Goal: Task Accomplishment & Management: Manage account settings

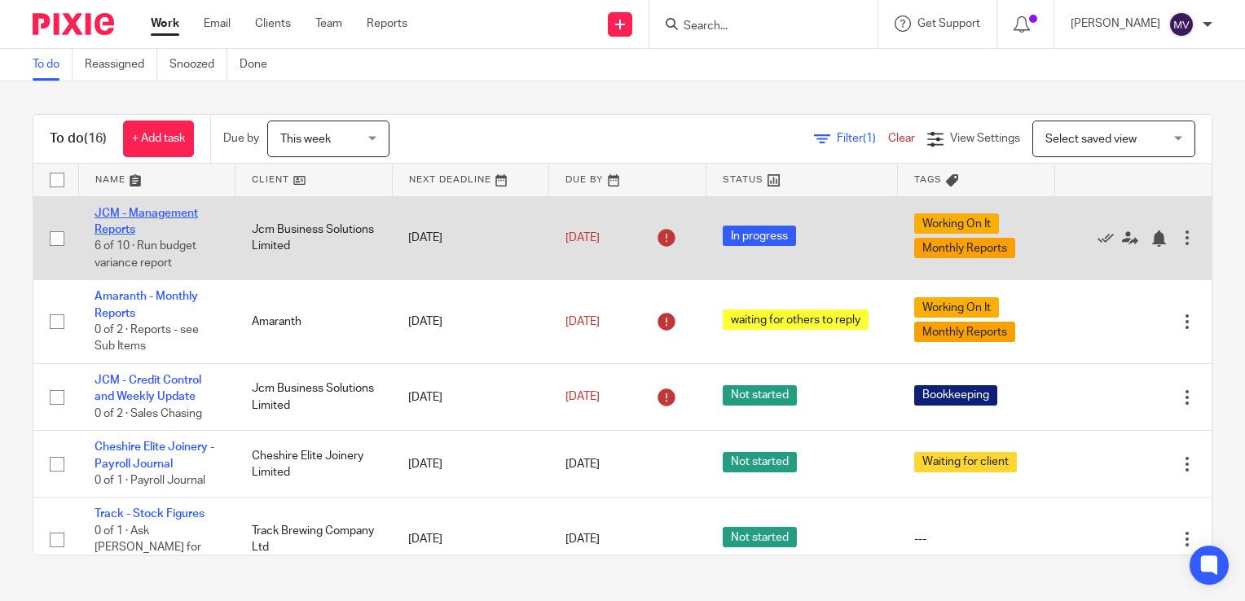
click at [156, 210] on link "JCM - Management Reports" at bounding box center [145, 222] width 103 height 28
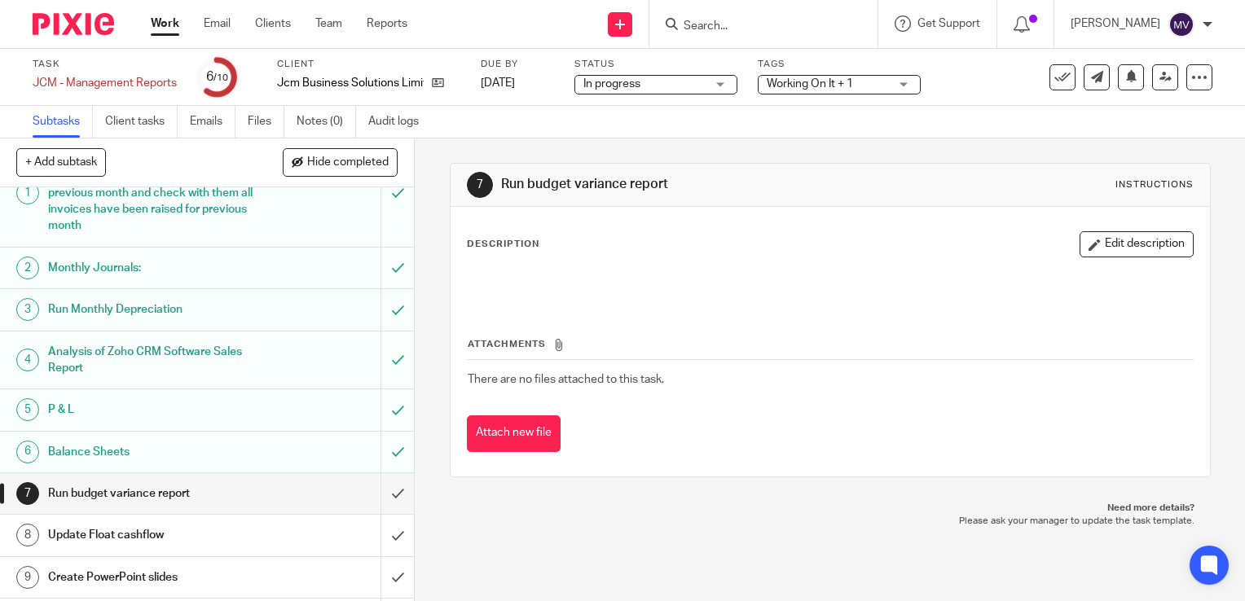
scroll to position [68, 0]
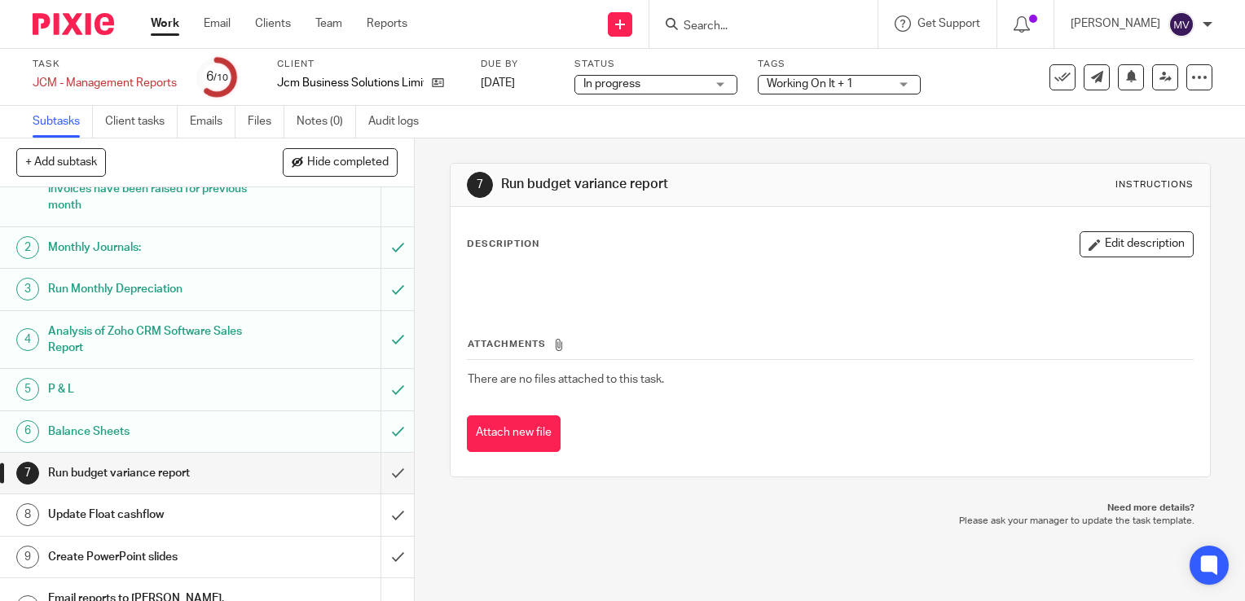
click at [821, 84] on span "Working On It + 1" at bounding box center [810, 83] width 86 height 11
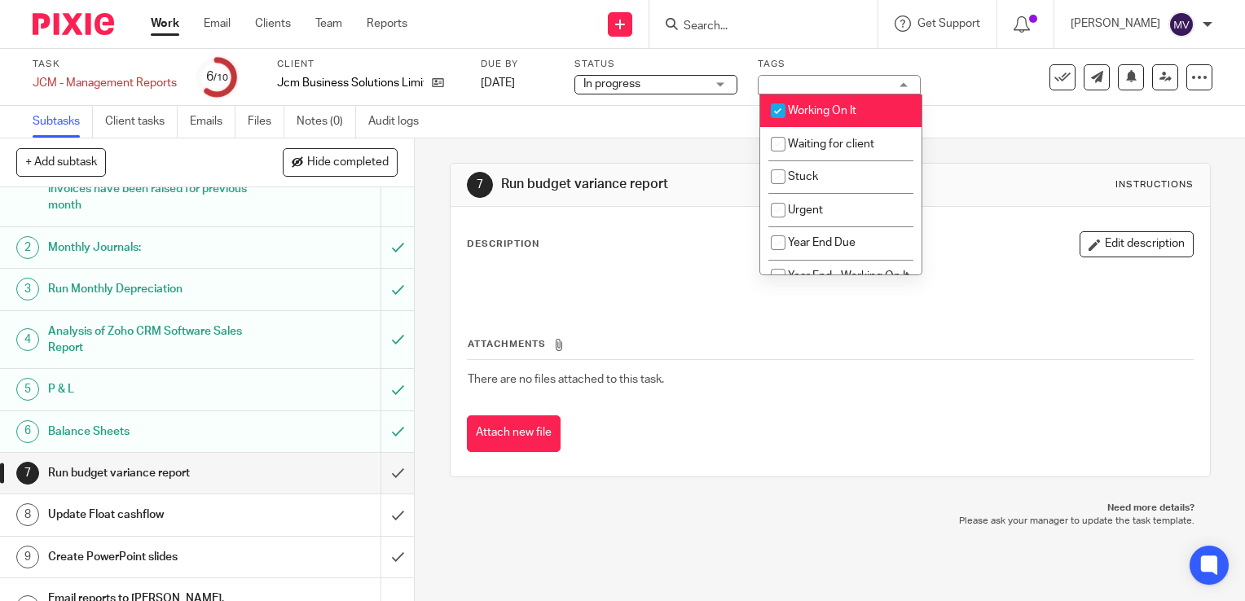
click at [778, 116] on input "checkbox" at bounding box center [777, 110] width 31 height 31
checkbox input "false"
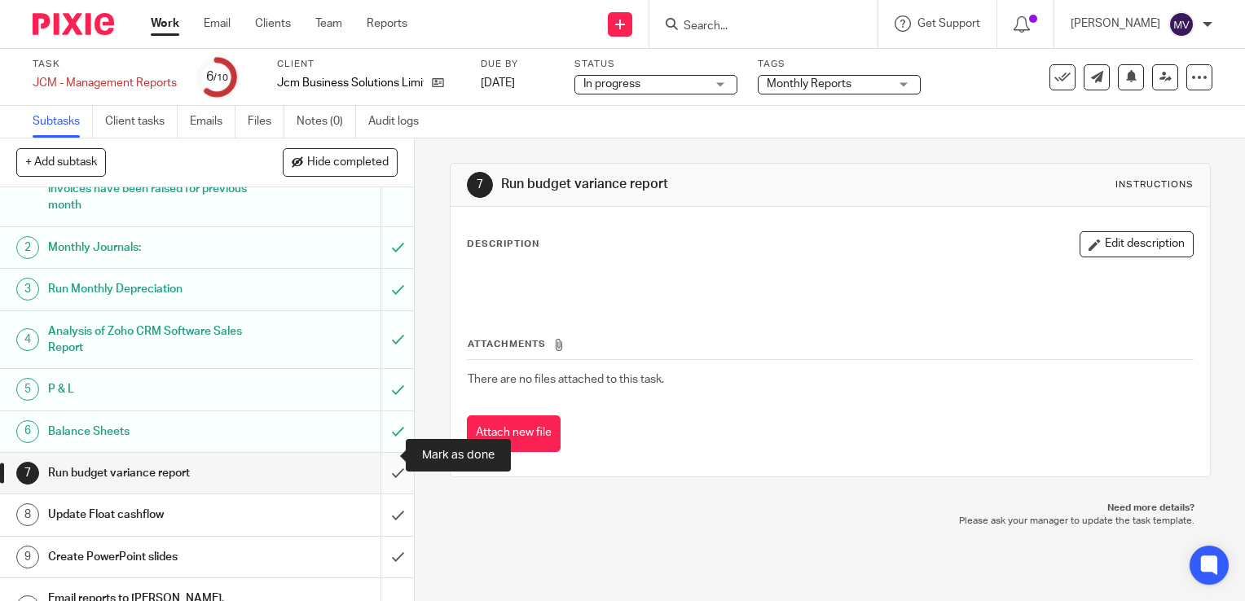
click at [380, 455] on input "submit" at bounding box center [207, 473] width 414 height 41
click at [384, 494] on input "submit" at bounding box center [207, 514] width 414 height 41
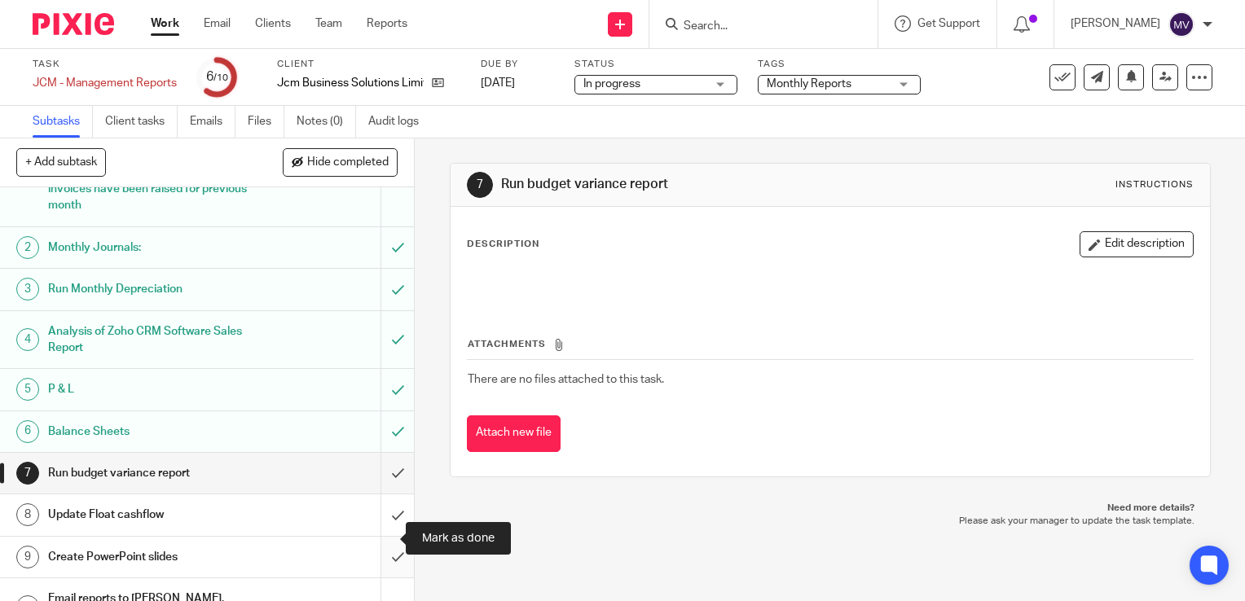
click at [381, 537] on input "submit" at bounding box center [207, 557] width 414 height 41
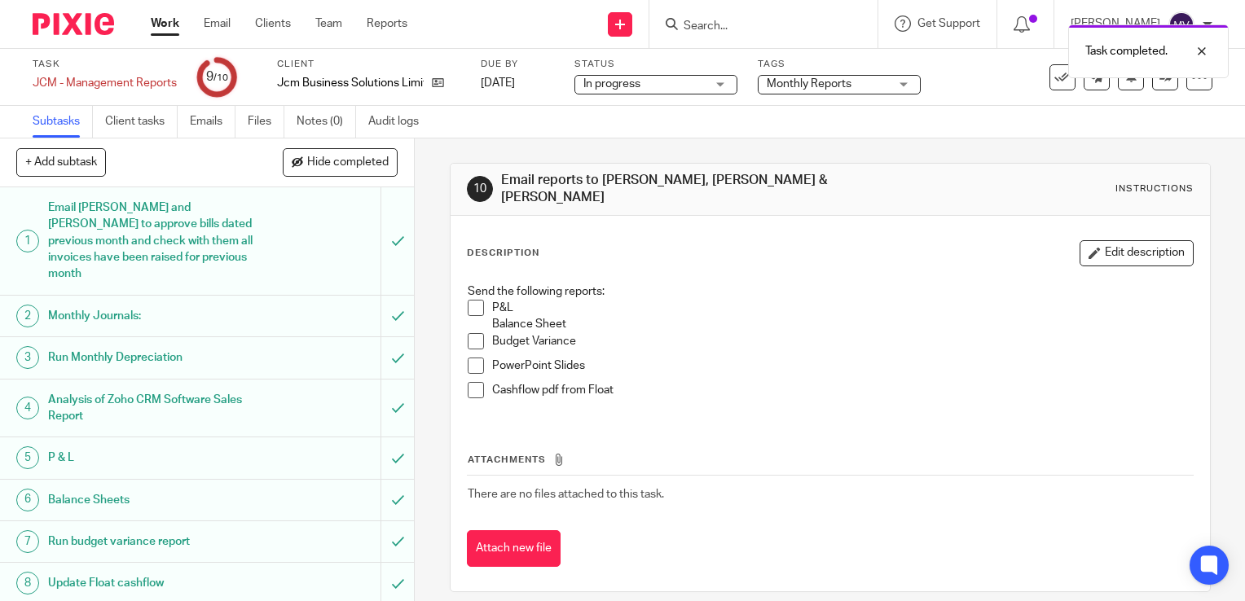
click at [469, 300] on span at bounding box center [476, 308] width 16 height 16
click at [469, 333] on span at bounding box center [476, 341] width 16 height 16
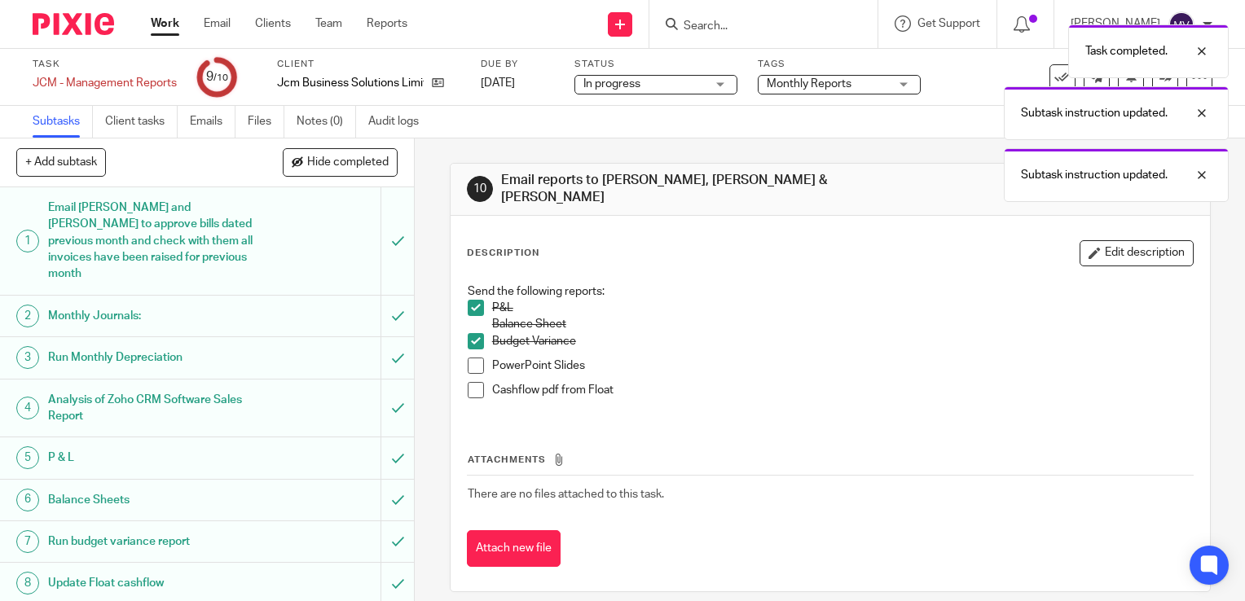
click at [469, 360] on span at bounding box center [476, 366] width 16 height 16
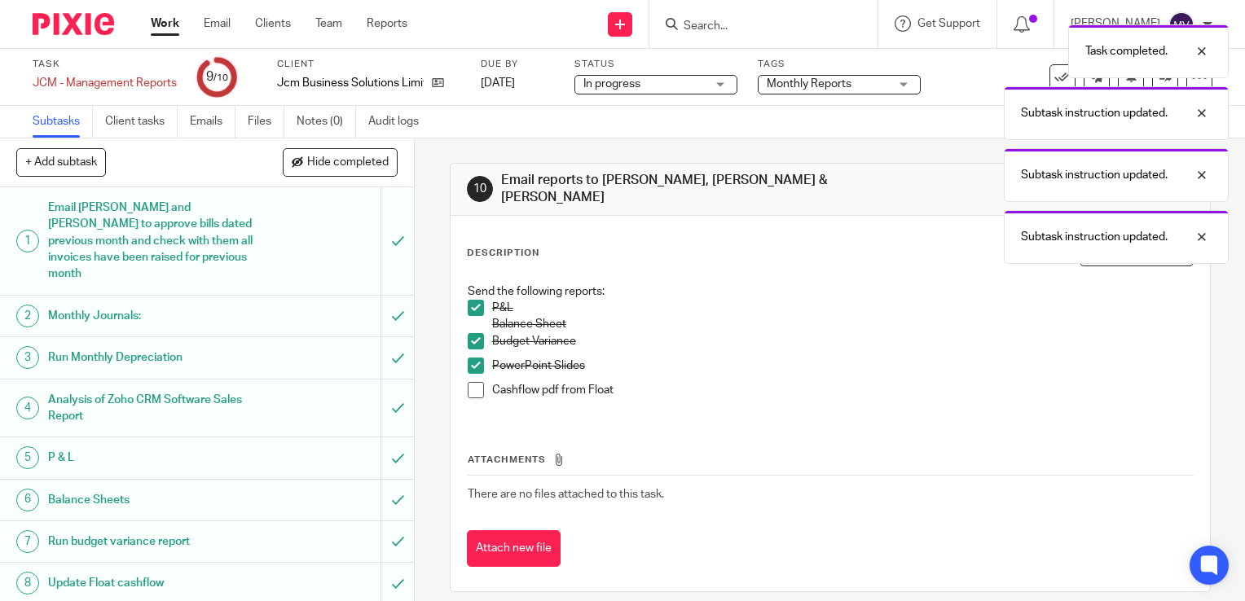
click at [468, 382] on span at bounding box center [476, 390] width 16 height 16
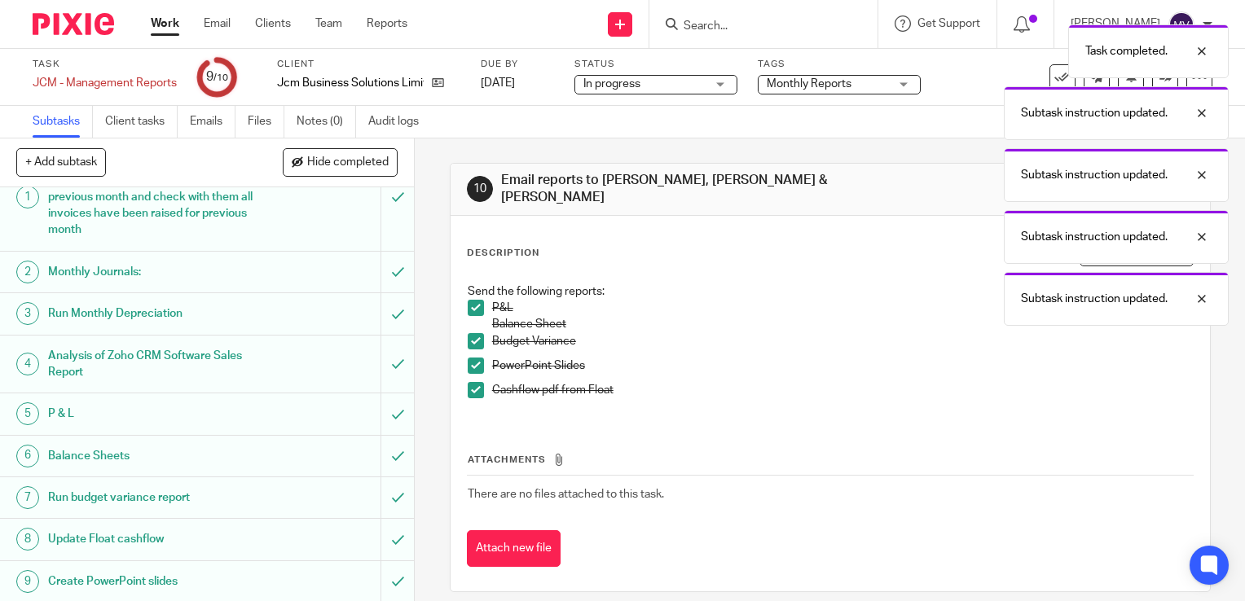
scroll to position [68, 0]
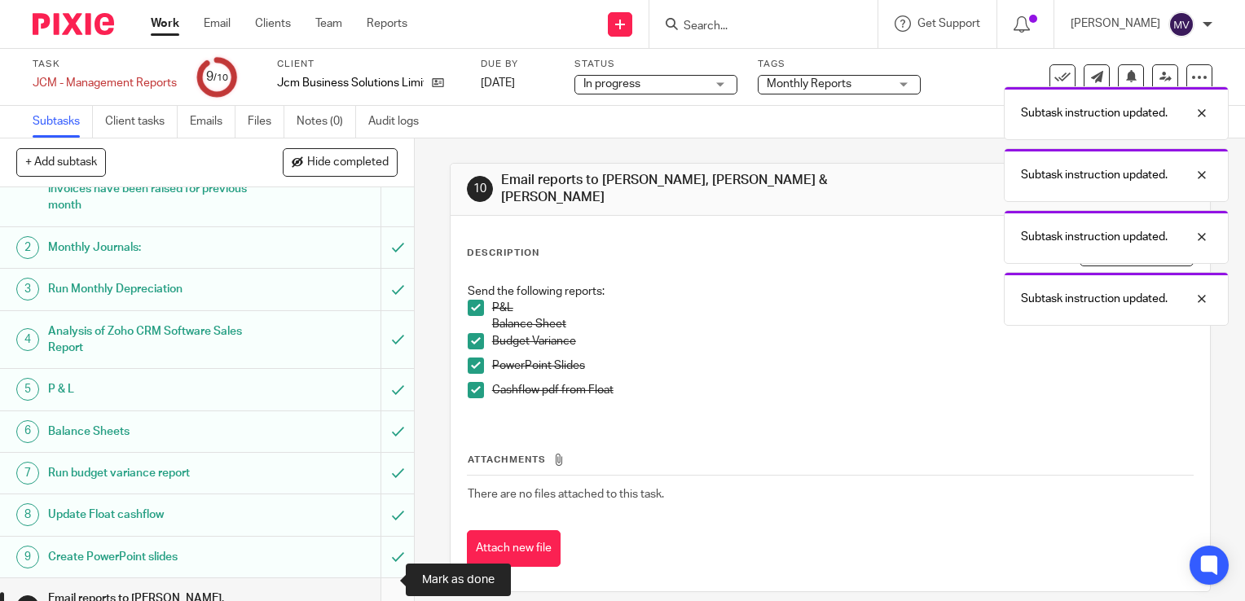
click at [384, 585] on input "submit" at bounding box center [207, 607] width 414 height 58
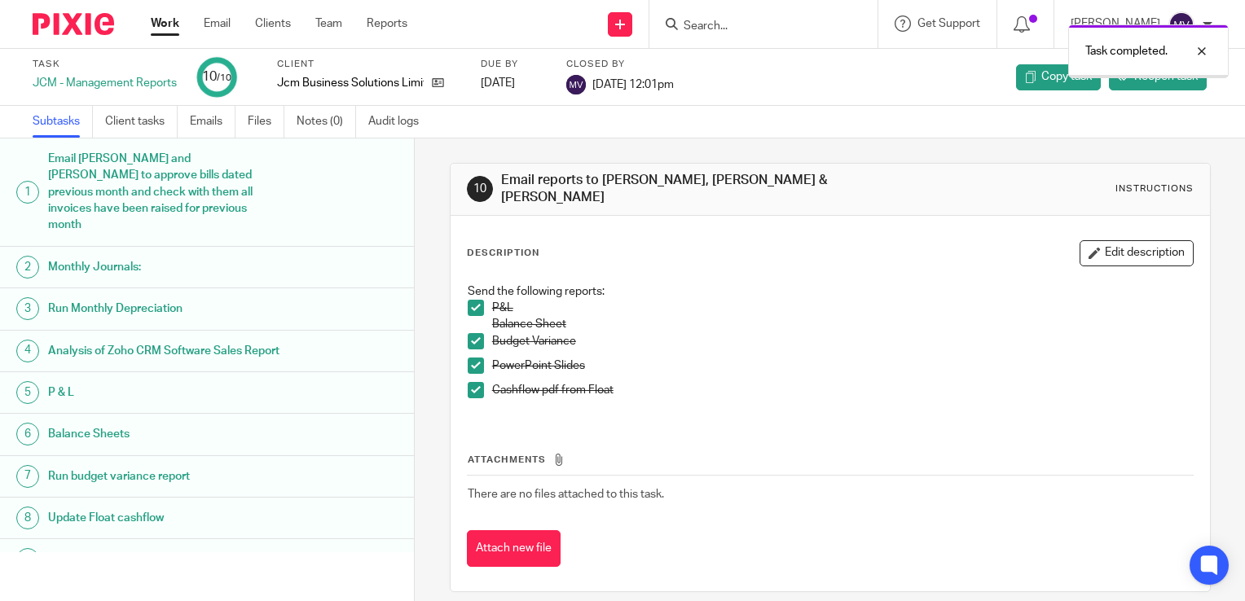
click at [160, 26] on link "Work" at bounding box center [165, 23] width 29 height 16
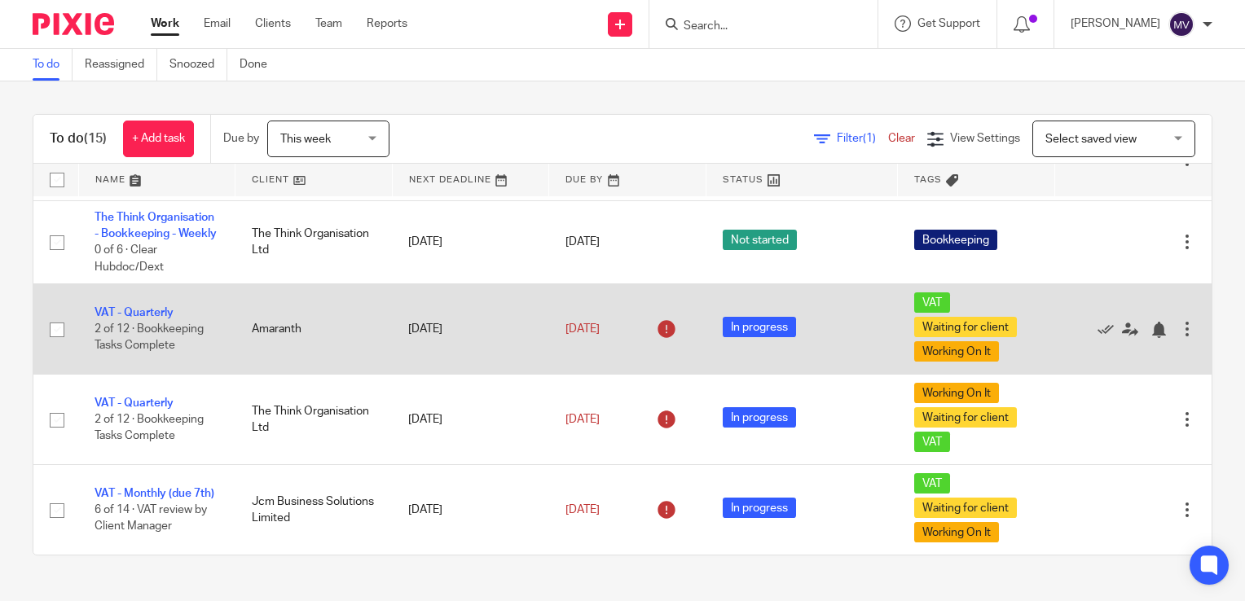
scroll to position [896, 0]
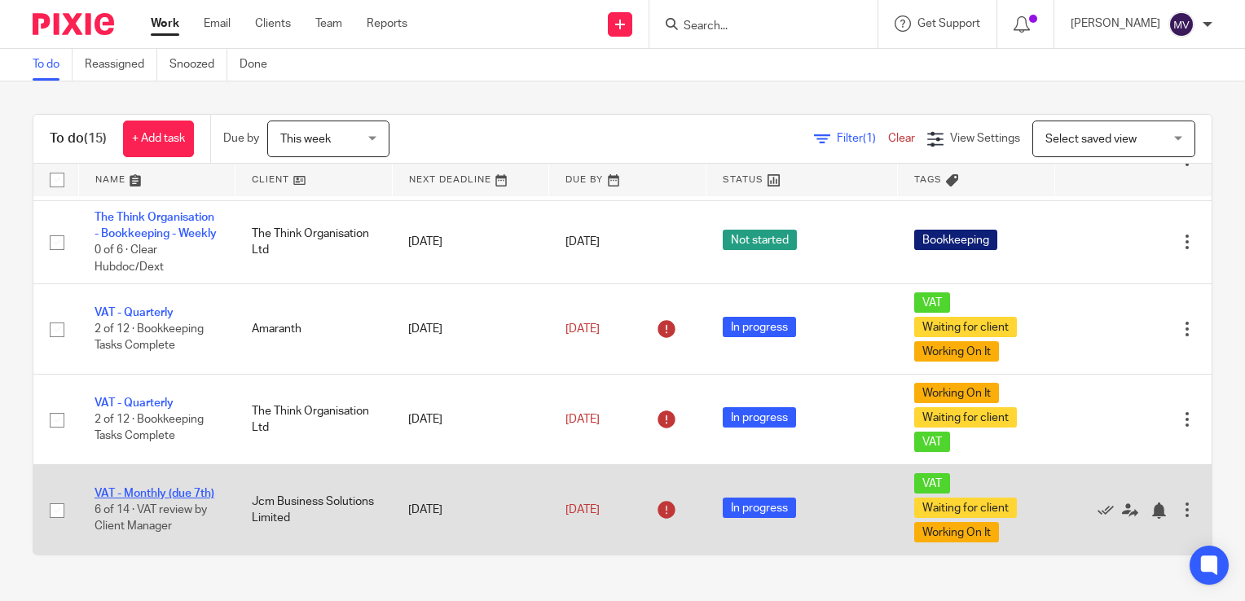
click at [143, 488] on link "VAT - Monthly (due 7th)" at bounding box center [154, 493] width 120 height 11
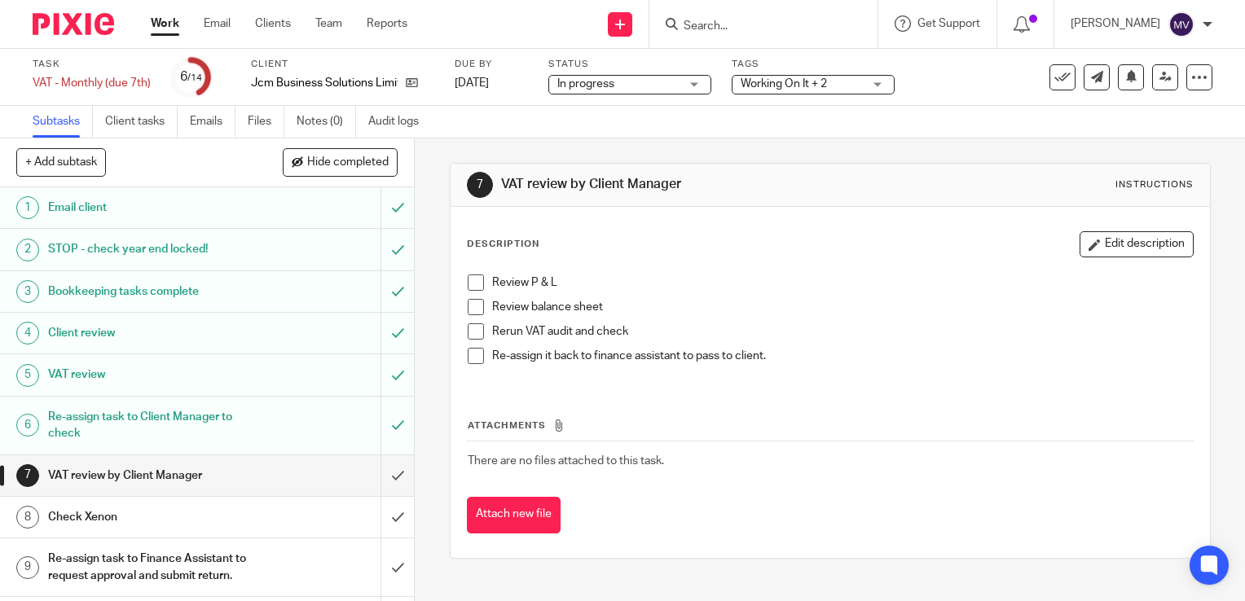
click at [781, 86] on span "Working On It + 2" at bounding box center [783, 83] width 86 height 11
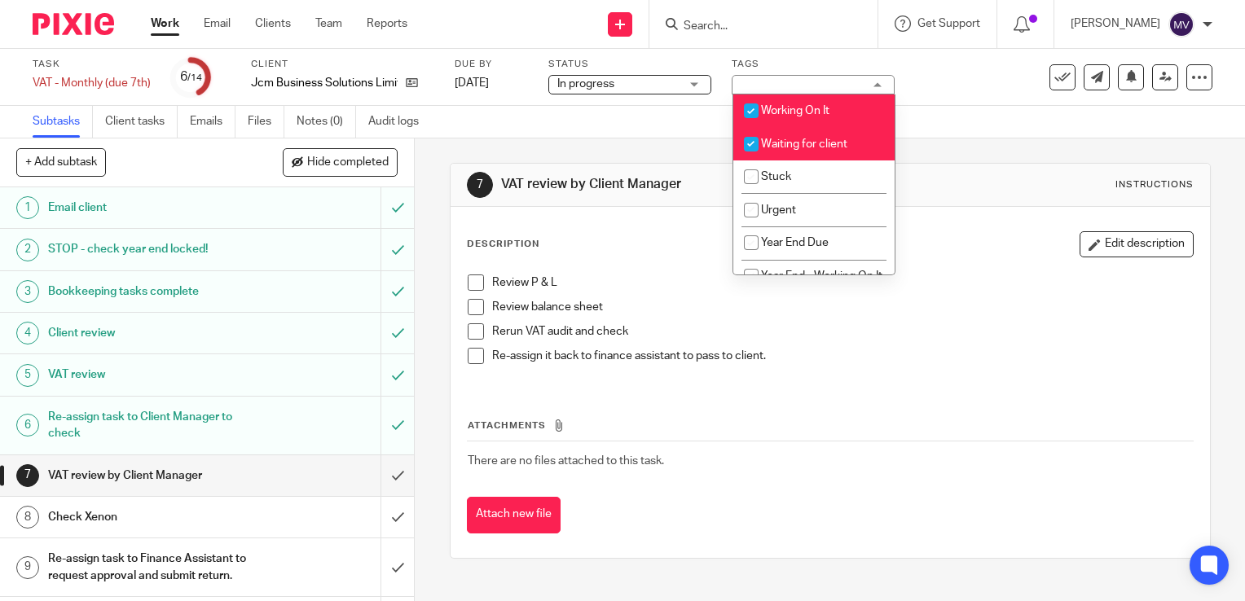
click at [748, 108] on input "checkbox" at bounding box center [751, 110] width 31 height 31
checkbox input "false"
click at [749, 147] on input "checkbox" at bounding box center [751, 144] width 31 height 31
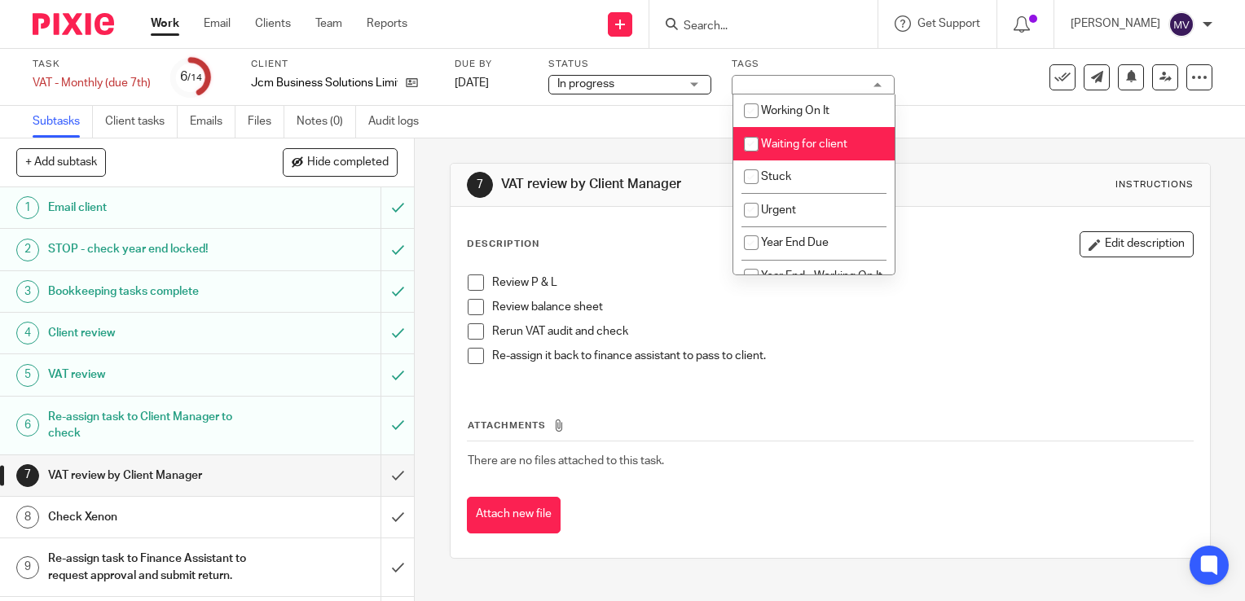
checkbox input "false"
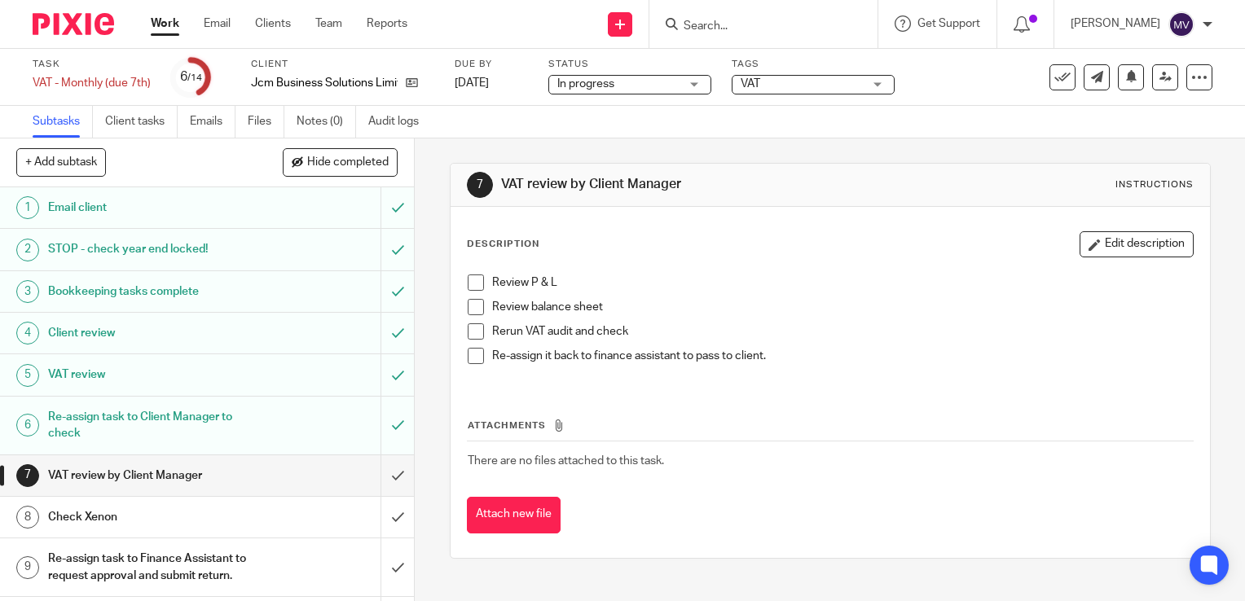
click at [472, 273] on div "Review P & L Review balance sheet Rerun VAT audit and check Re-assign it back t…" at bounding box center [829, 325] width 741 height 118
click at [468, 280] on span at bounding box center [476, 283] width 16 height 16
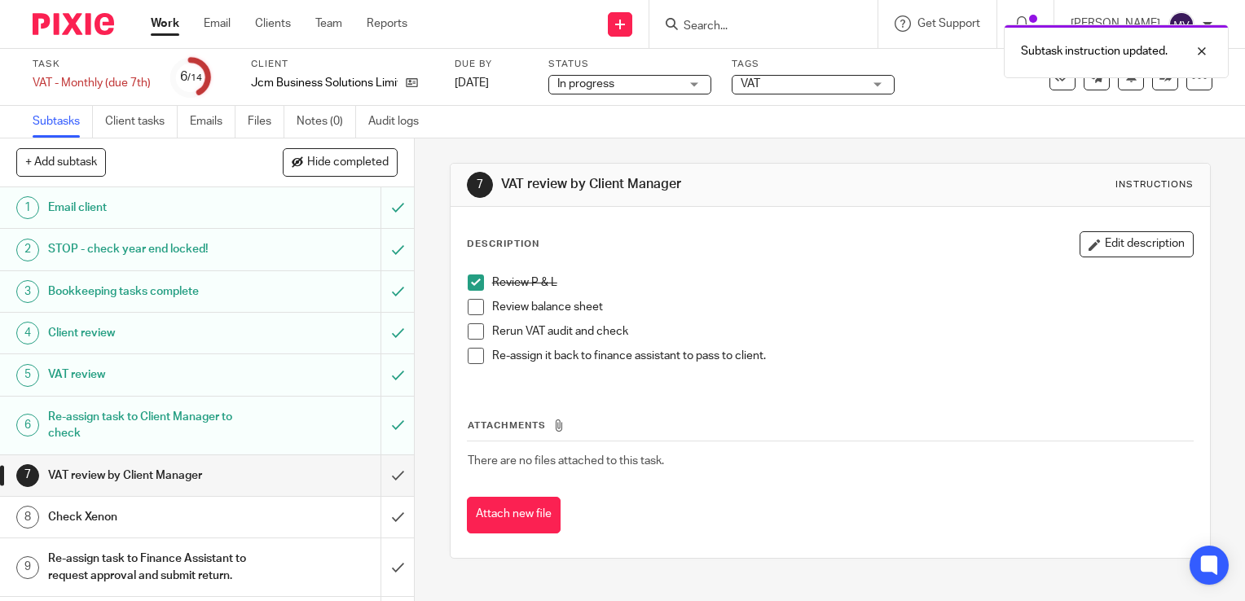
click at [469, 301] on span at bounding box center [476, 307] width 16 height 16
click at [474, 332] on span at bounding box center [476, 331] width 16 height 16
drag, startPoint x: 472, startPoint y: 352, endPoint x: 445, endPoint y: 431, distance: 83.5
click at [472, 353] on span at bounding box center [476, 356] width 16 height 16
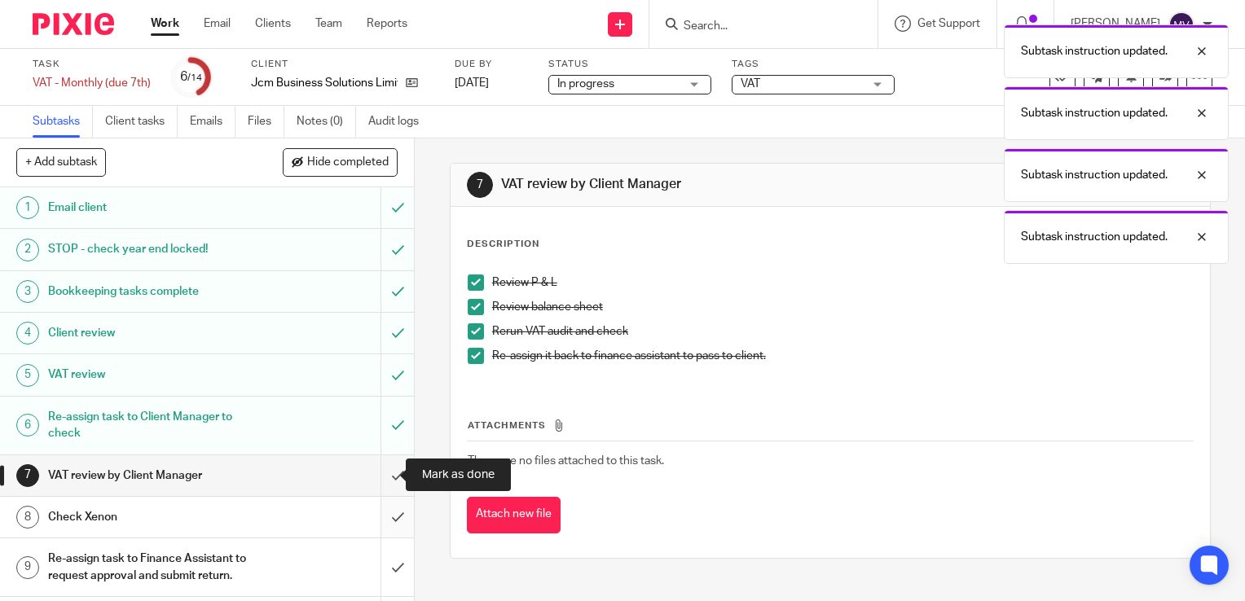
drag, startPoint x: 378, startPoint y: 468, endPoint x: 381, endPoint y: 499, distance: 31.1
click at [378, 468] on input "submit" at bounding box center [207, 475] width 414 height 41
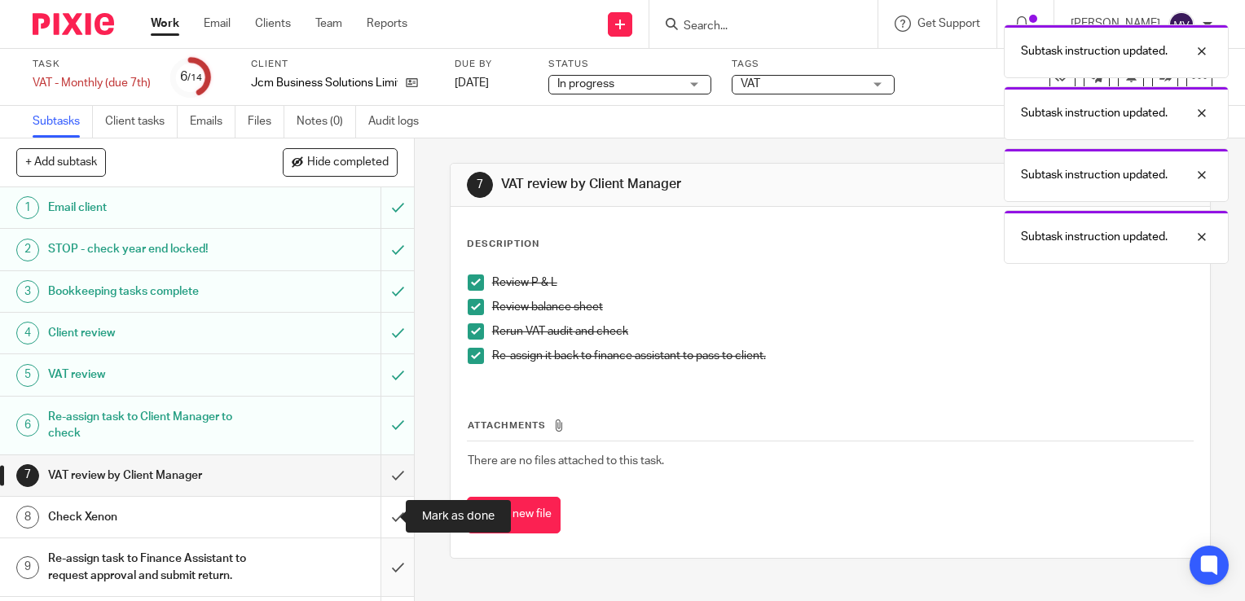
drag, startPoint x: 380, startPoint y: 511, endPoint x: 379, endPoint y: 541, distance: 30.2
click at [380, 513] on input "submit" at bounding box center [207, 517] width 414 height 41
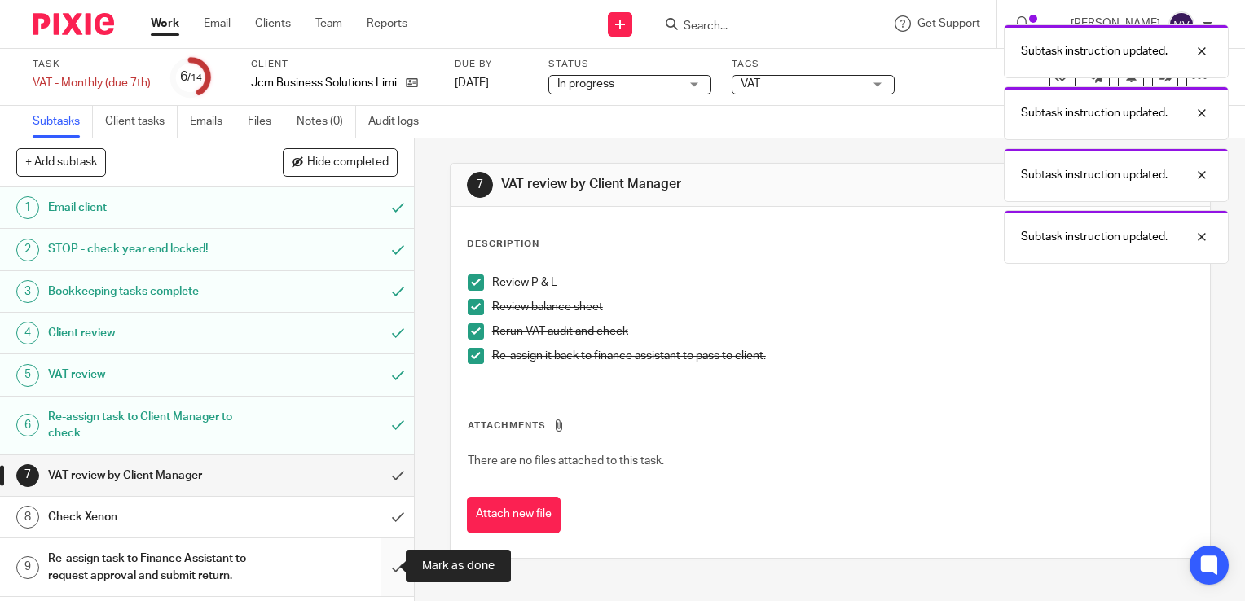
click at [384, 573] on input "submit" at bounding box center [207, 567] width 414 height 58
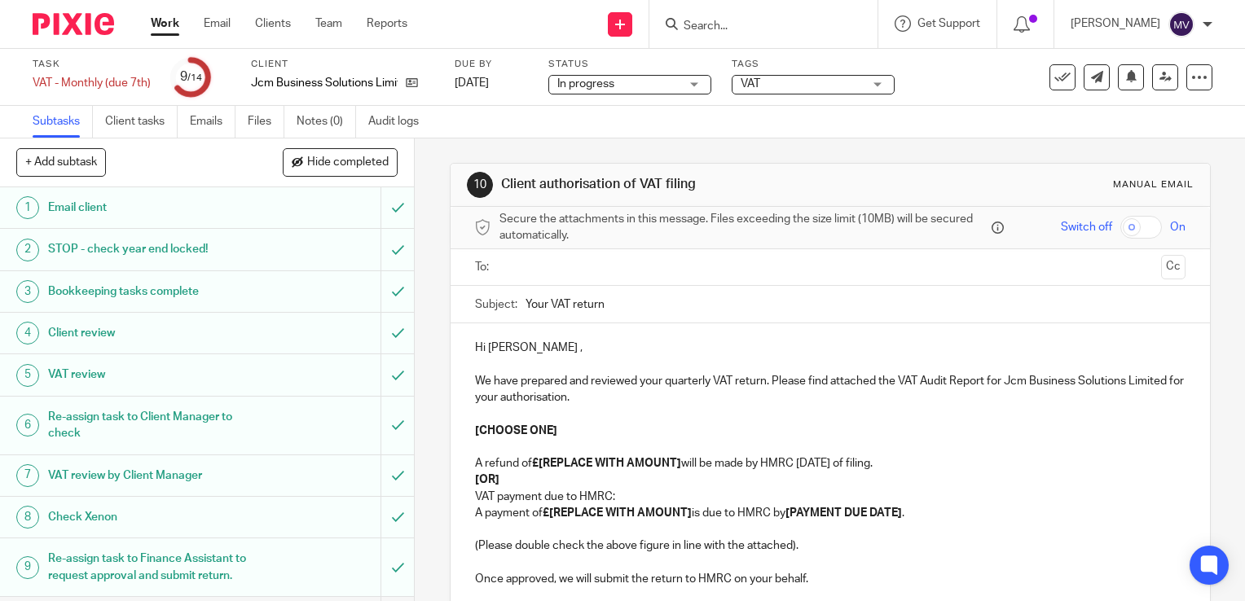
scroll to position [227, 0]
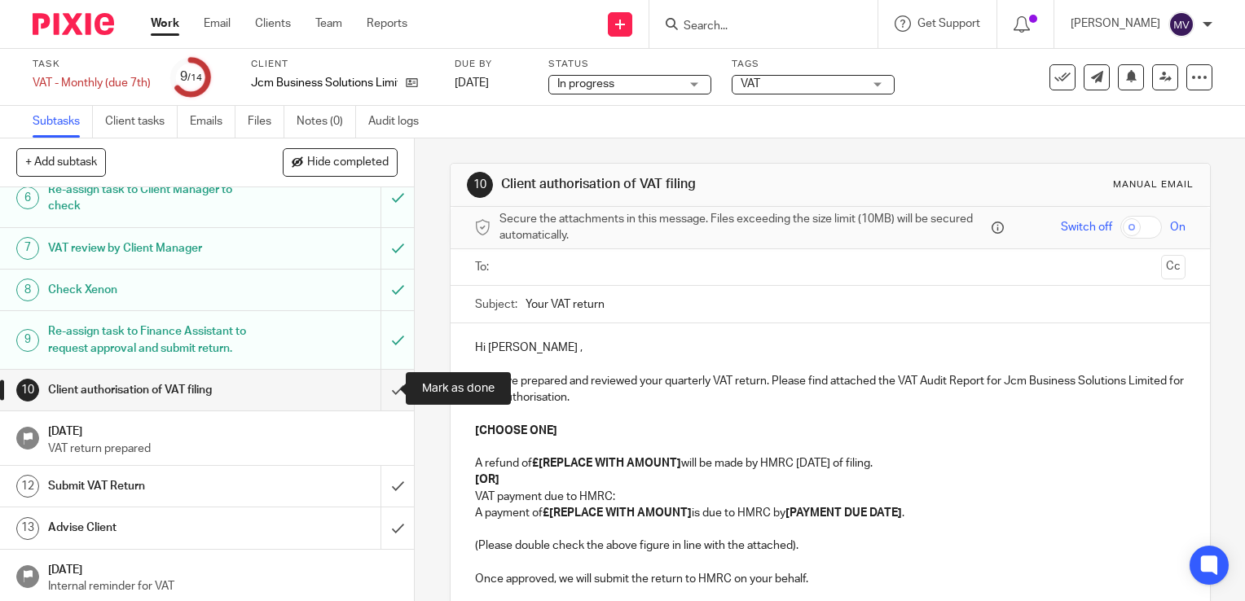
drag, startPoint x: 384, startPoint y: 384, endPoint x: 394, endPoint y: 463, distance: 79.6
click at [384, 392] on input "submit" at bounding box center [207, 390] width 414 height 41
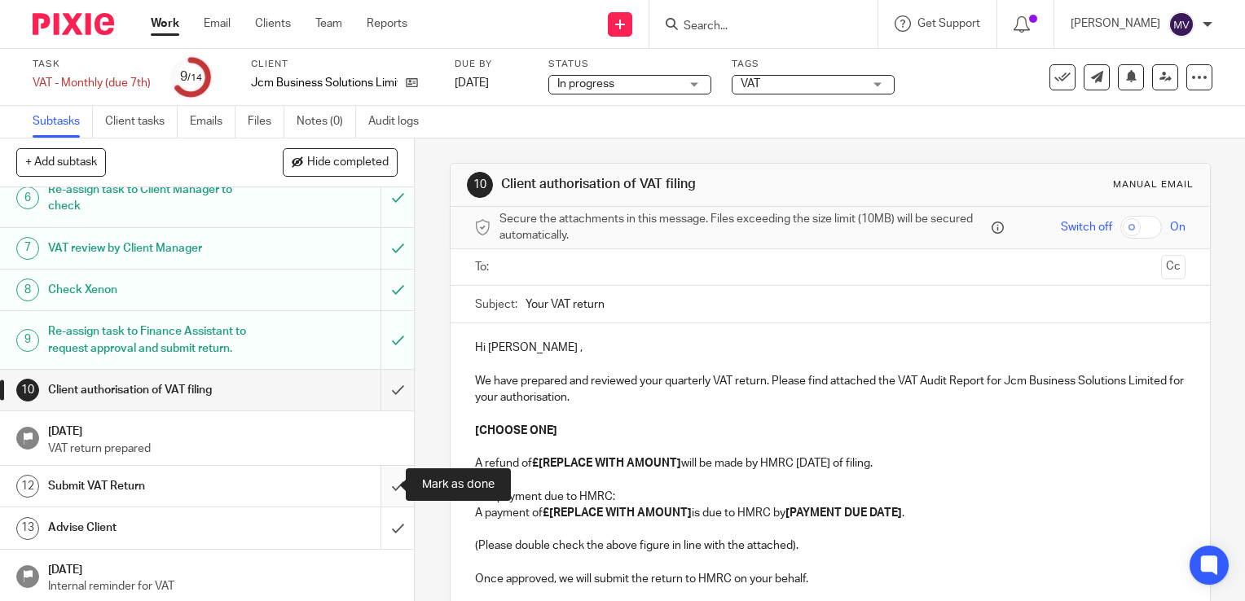
click at [384, 481] on input "submit" at bounding box center [207, 486] width 414 height 41
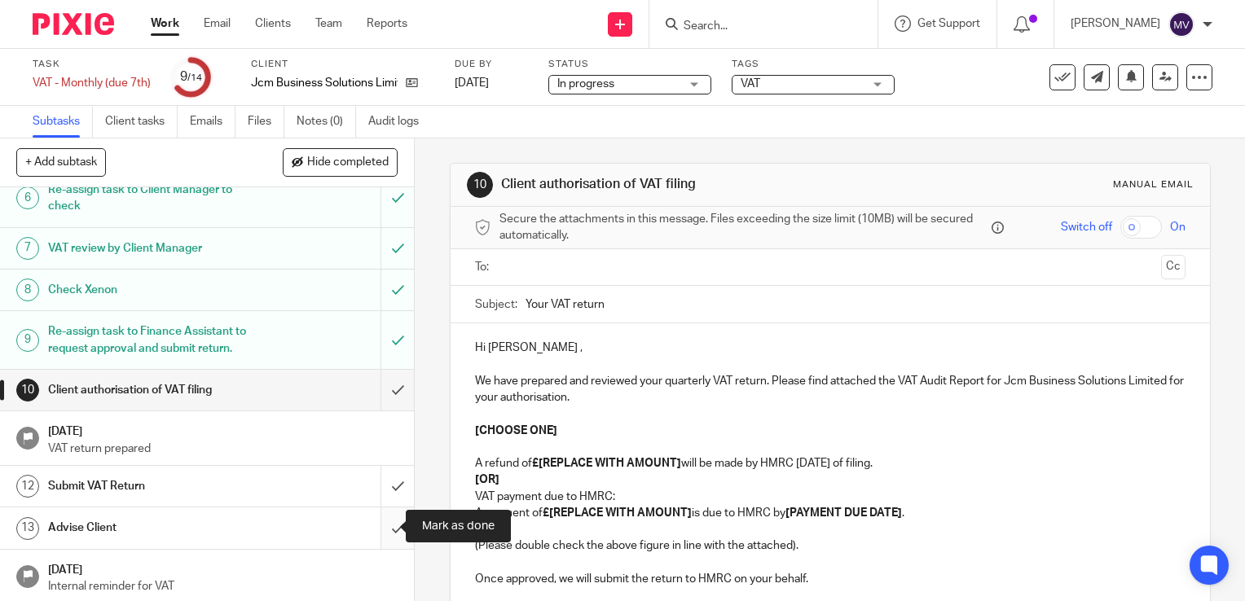
click at [377, 529] on input "submit" at bounding box center [207, 527] width 414 height 41
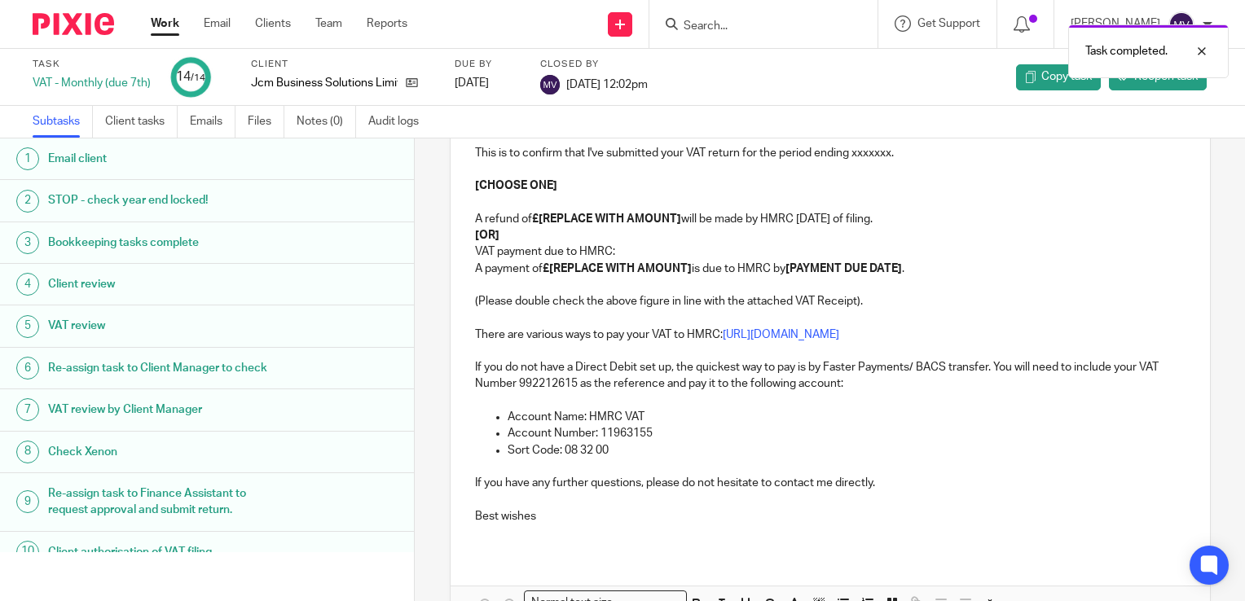
scroll to position [160, 0]
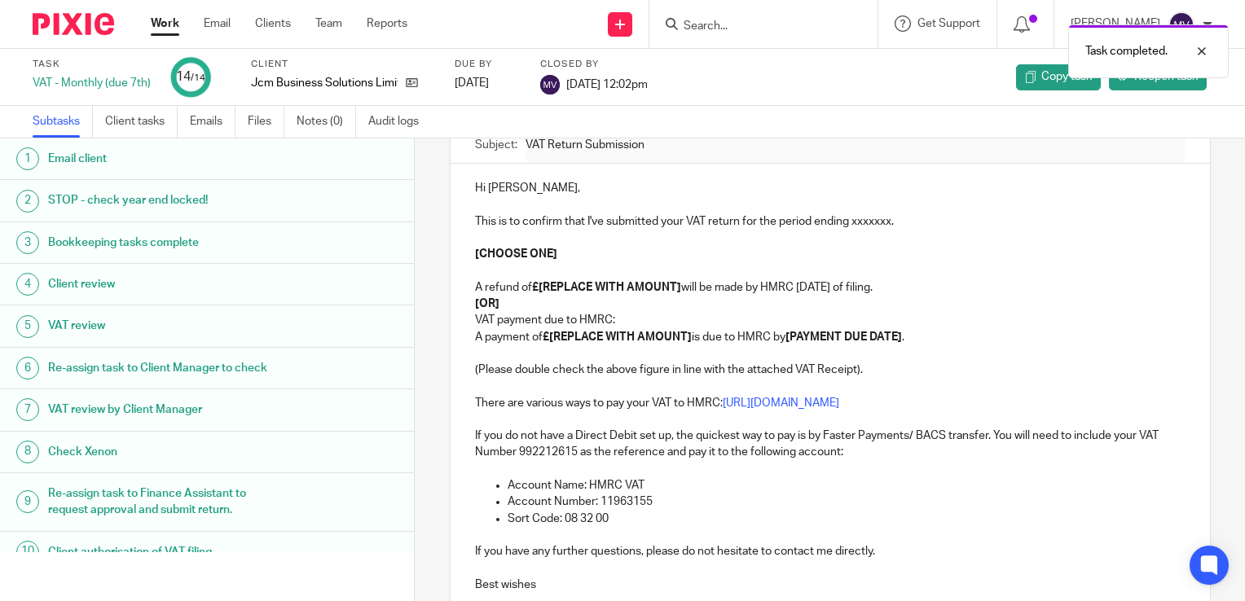
click at [160, 18] on link "Work" at bounding box center [165, 23] width 29 height 16
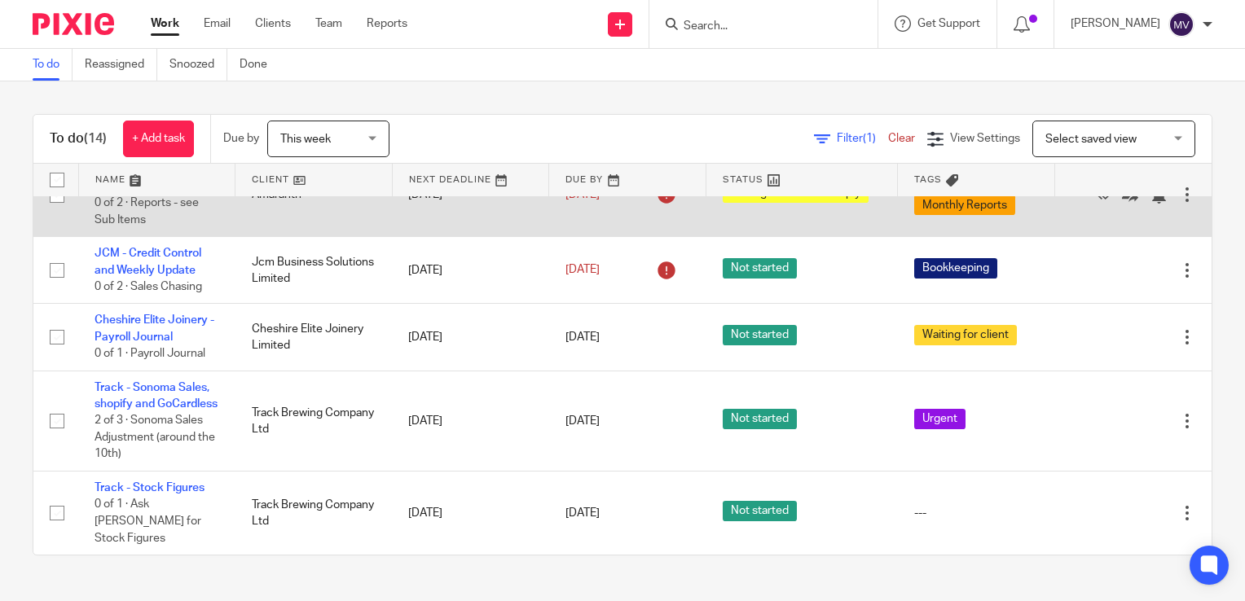
scroll to position [81, 0]
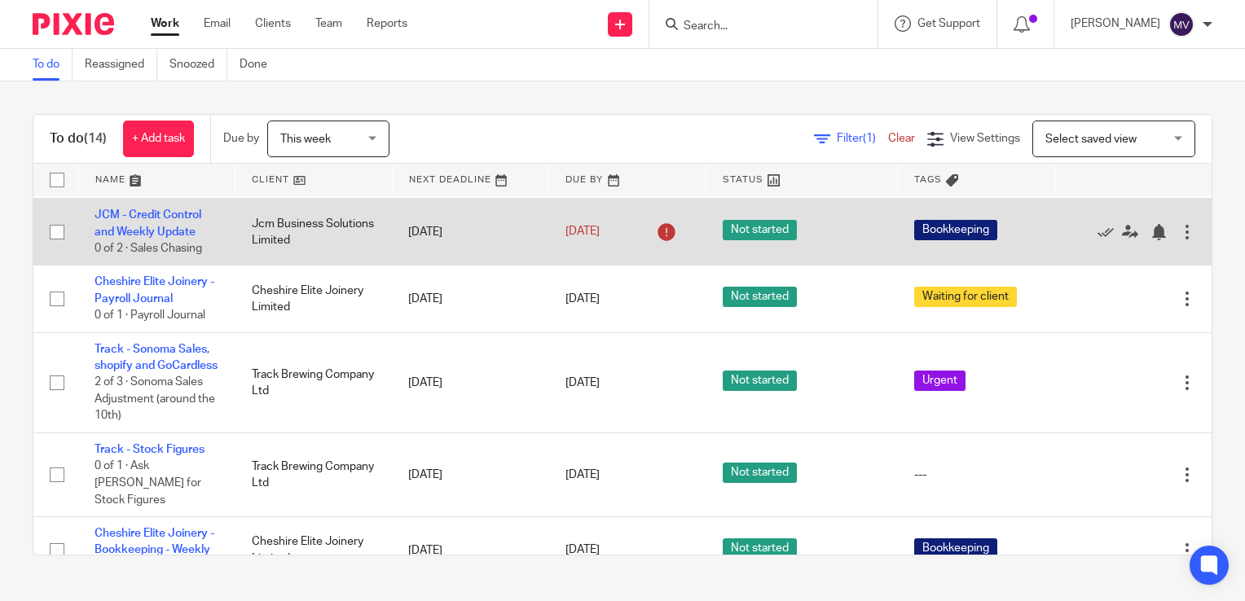
click at [176, 223] on td "JCM - Credit Control and Weekly Update 0 of 2 · Sales Chasing" at bounding box center [156, 232] width 157 height 67
click at [177, 217] on link "JCM - Credit Control and Weekly Update" at bounding box center [147, 223] width 107 height 28
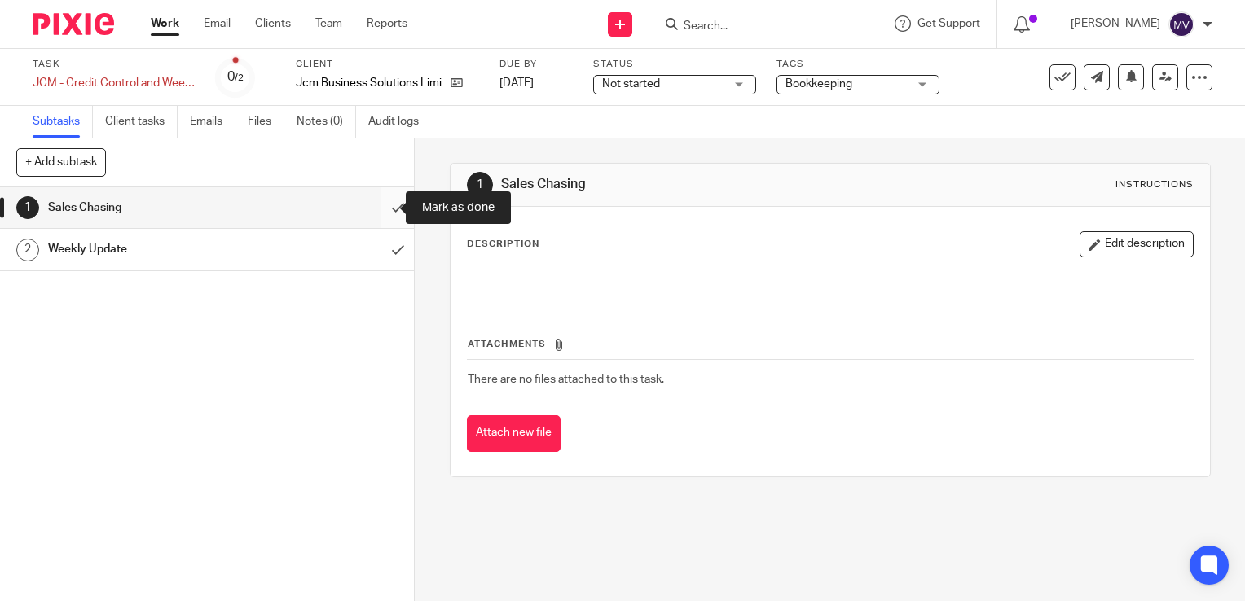
drag, startPoint x: 376, startPoint y: 197, endPoint x: 394, endPoint y: 226, distance: 34.1
click at [378, 200] on input "submit" at bounding box center [207, 207] width 414 height 41
click at [384, 242] on input "submit" at bounding box center [207, 249] width 414 height 41
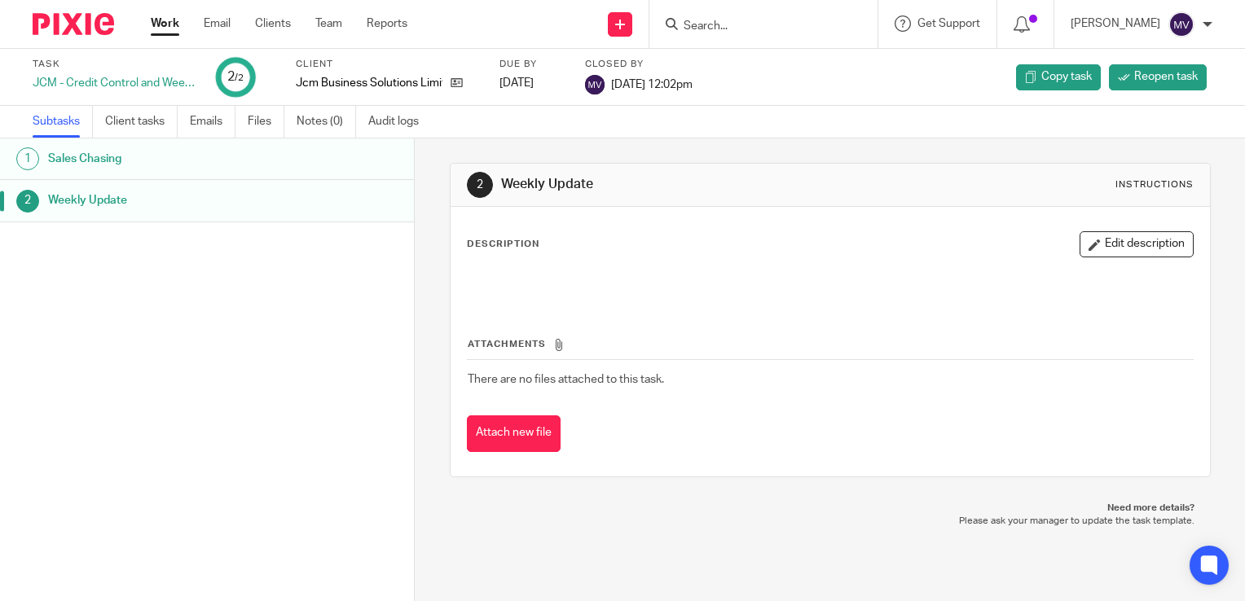
click at [167, 21] on link "Work" at bounding box center [165, 23] width 29 height 16
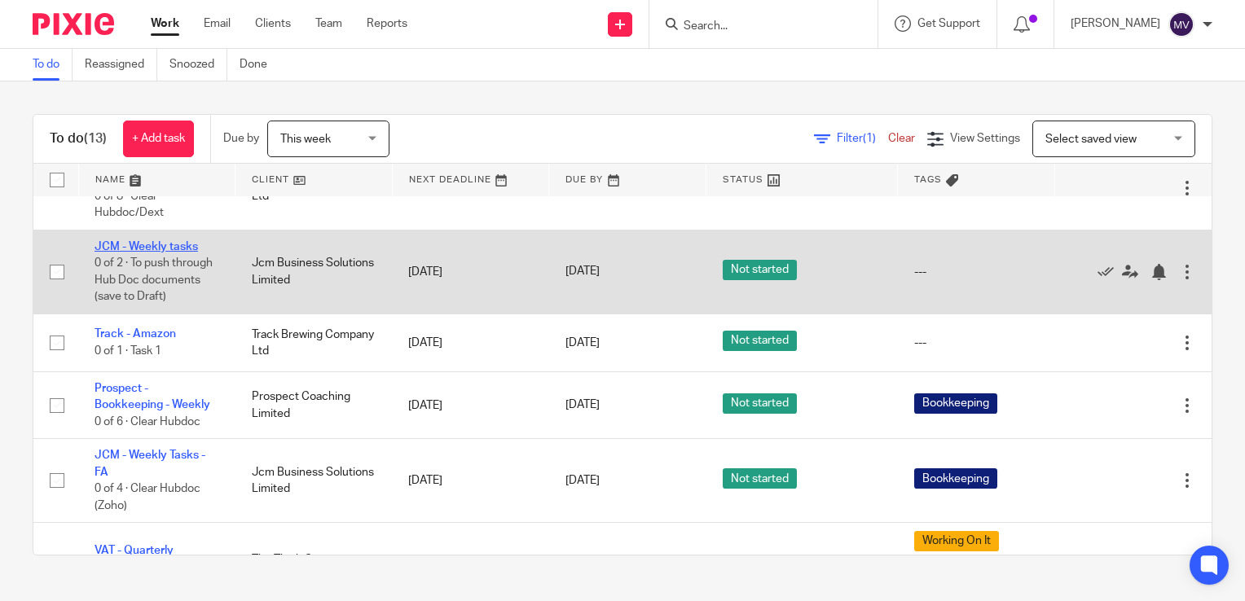
scroll to position [570, 0]
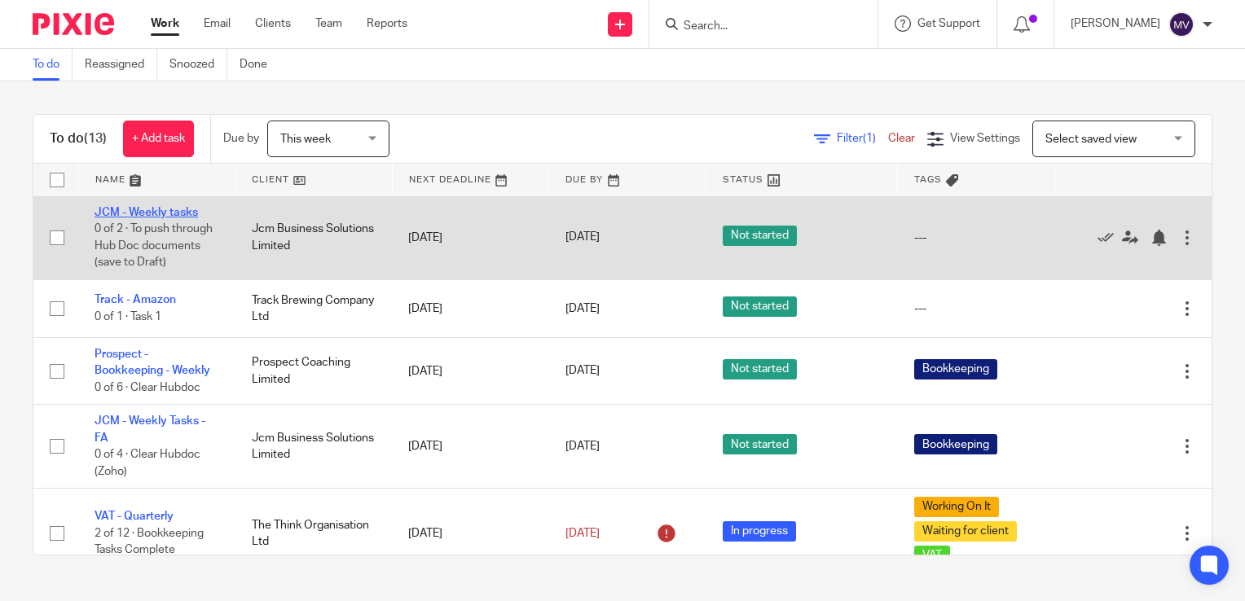
click at [162, 218] on link "JCM - Weekly tasks" at bounding box center [145, 212] width 103 height 11
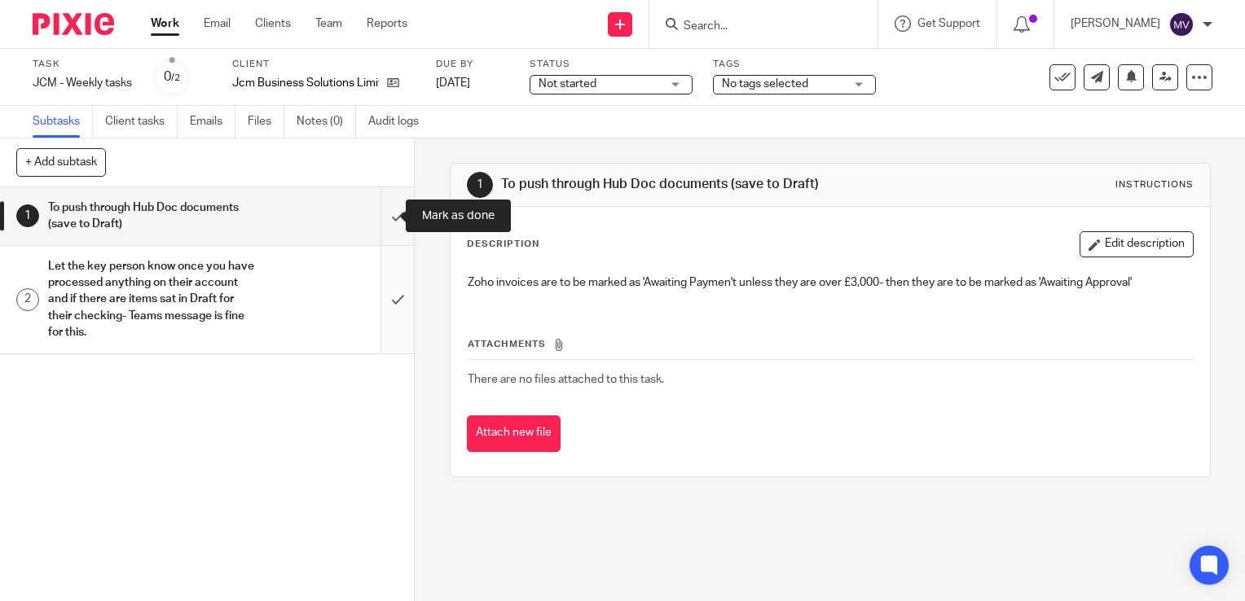
drag, startPoint x: 376, startPoint y: 210, endPoint x: 394, endPoint y: 285, distance: 77.1
click at [377, 216] on input "submit" at bounding box center [207, 216] width 414 height 58
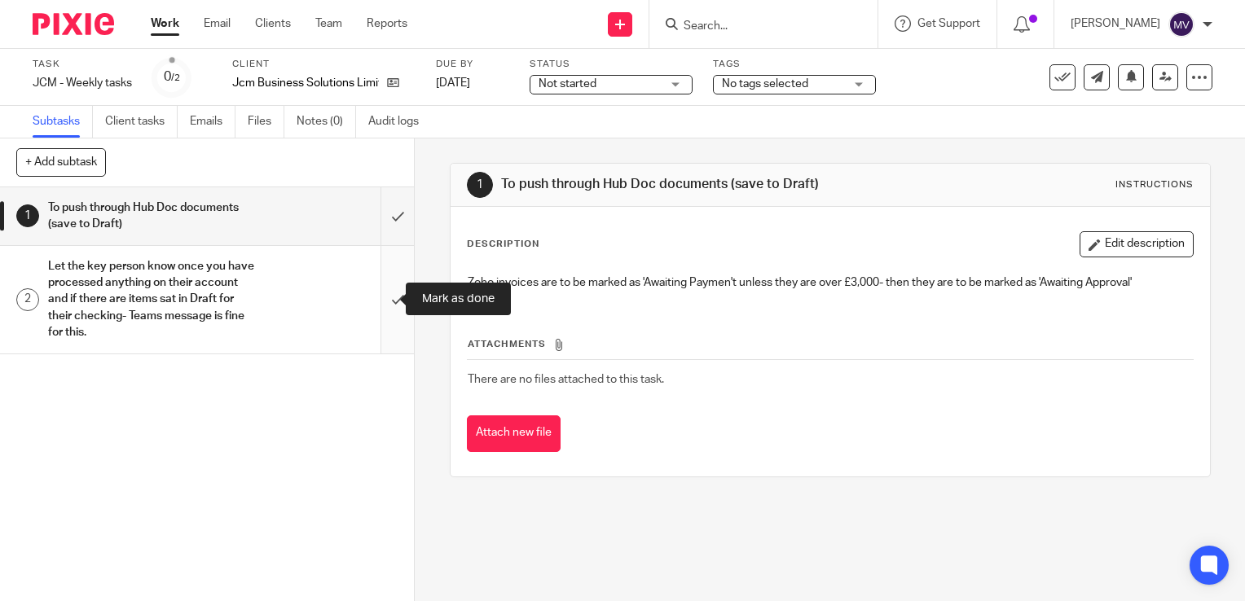
click at [380, 295] on input "submit" at bounding box center [207, 300] width 414 height 108
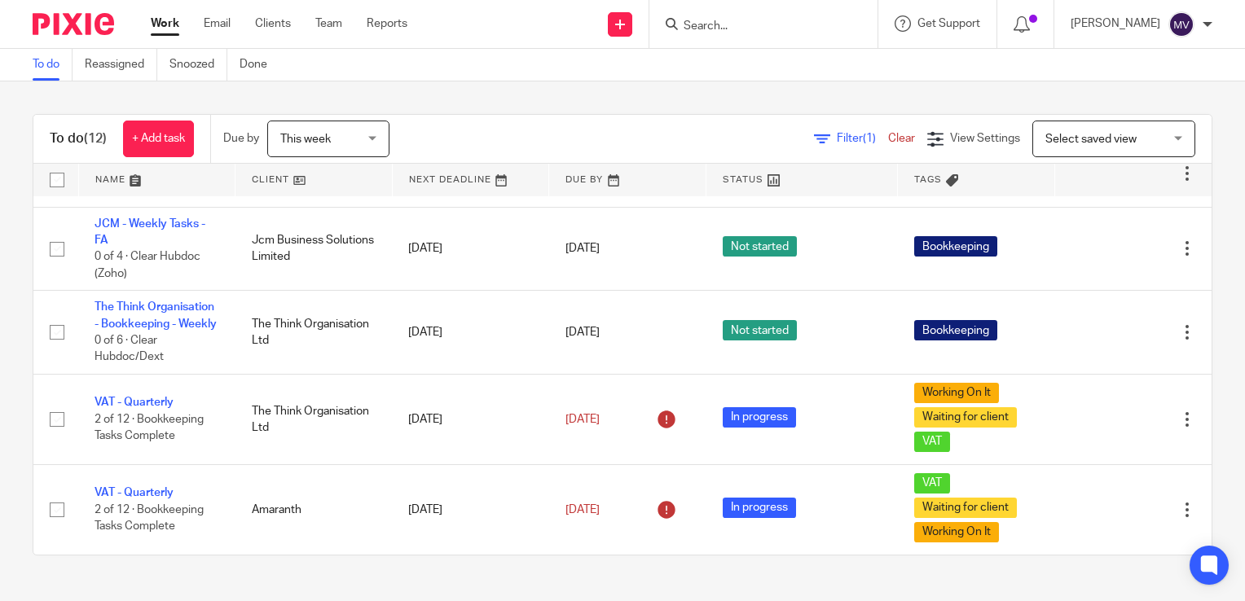
scroll to position [637, 0]
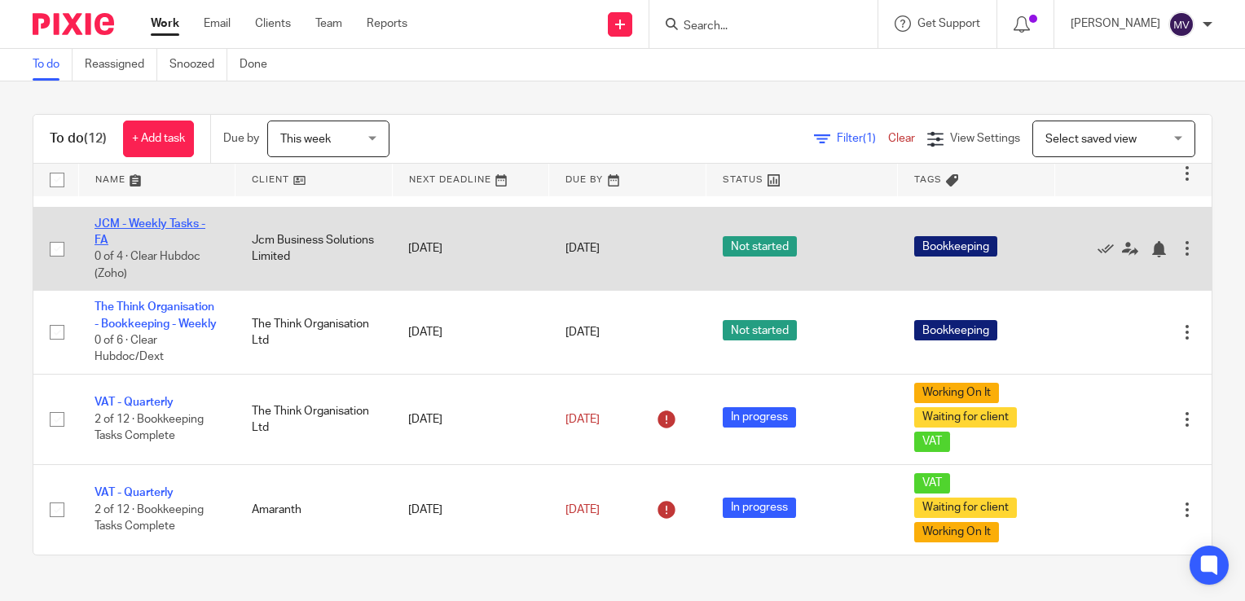
click at [150, 218] on link "JCM - Weekly Tasks - FA" at bounding box center [149, 232] width 111 height 28
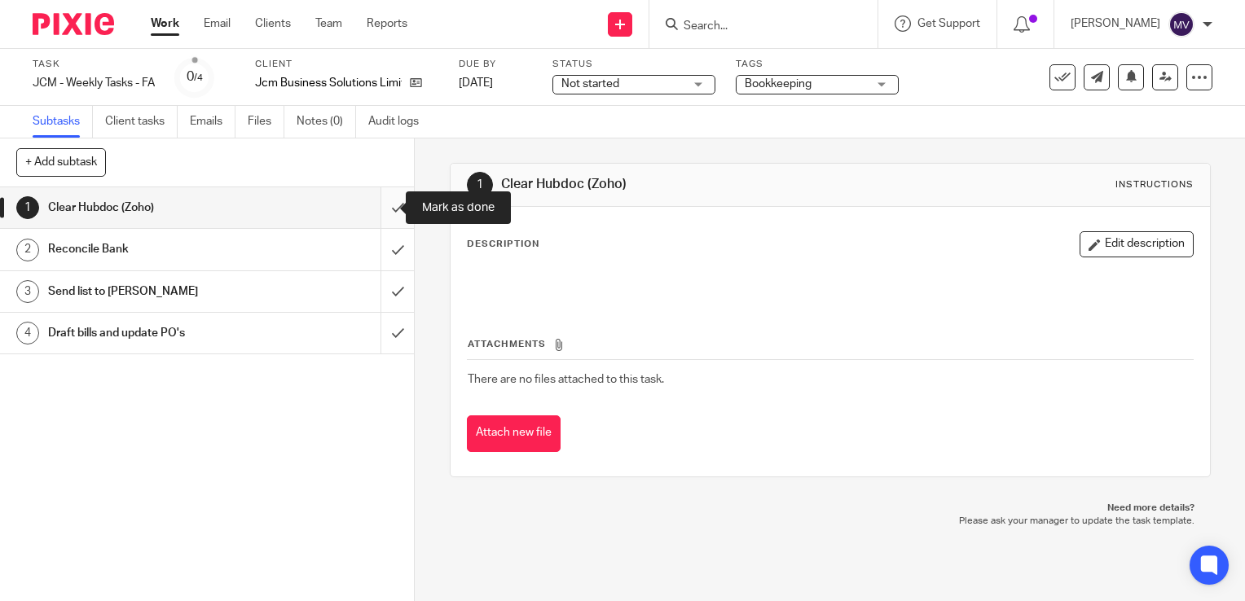
click at [383, 196] on input "submit" at bounding box center [207, 207] width 414 height 41
drag, startPoint x: 381, startPoint y: 249, endPoint x: 388, endPoint y: 275, distance: 26.1
click at [381, 250] on input "submit" at bounding box center [207, 249] width 414 height 41
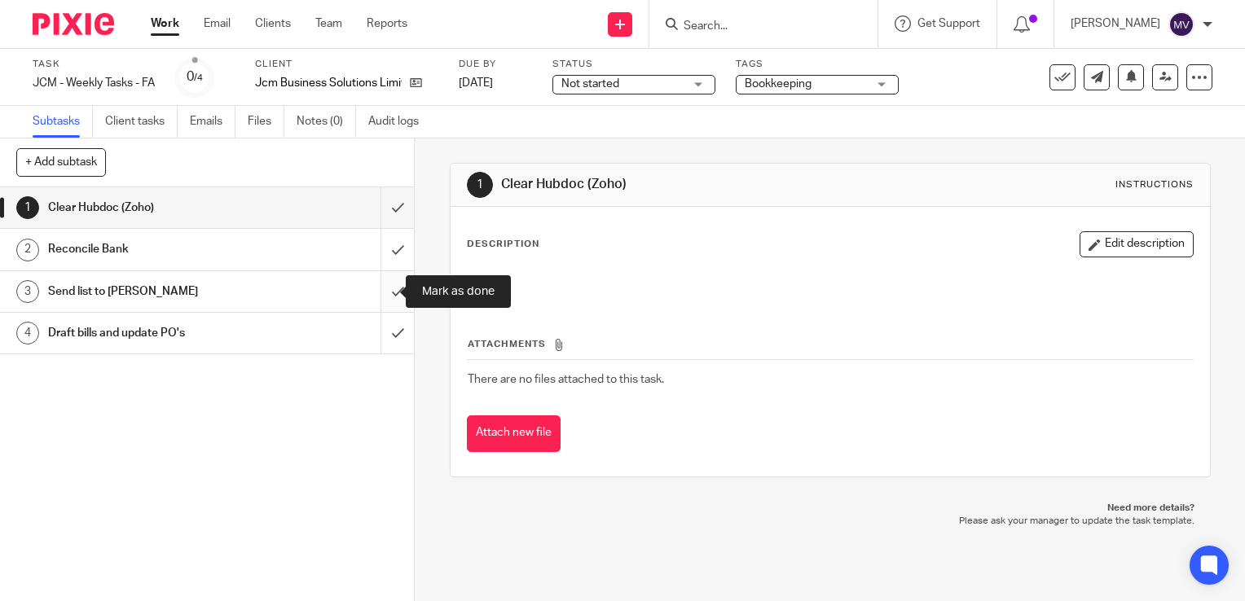
click at [385, 293] on input "submit" at bounding box center [207, 291] width 414 height 41
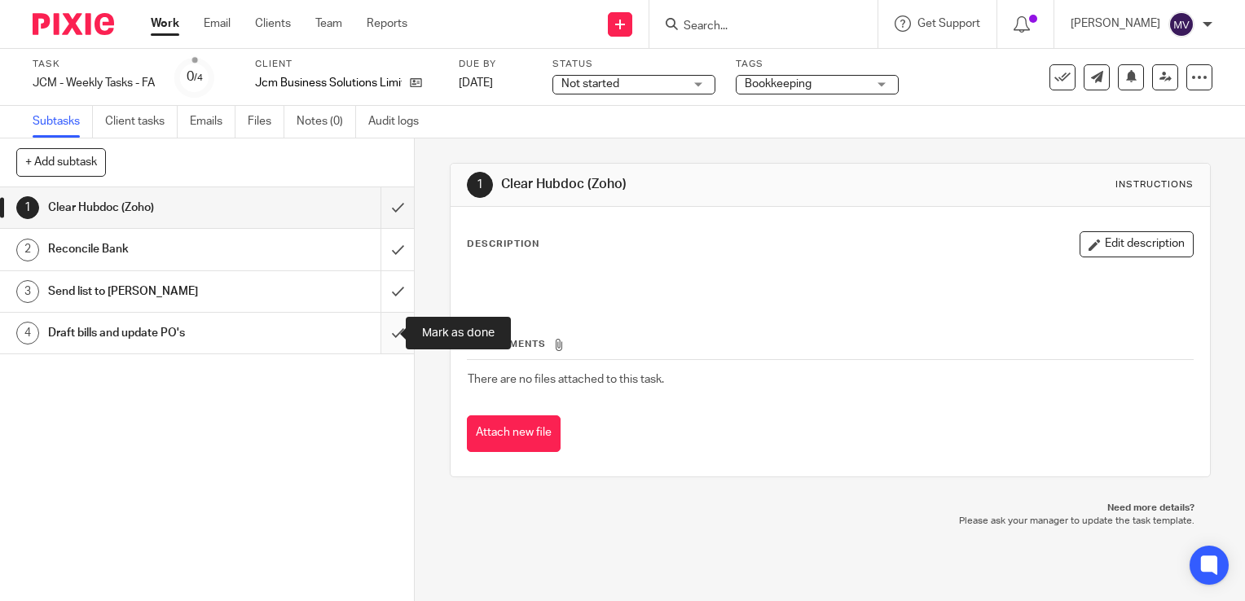
click at [380, 331] on input "submit" at bounding box center [207, 333] width 414 height 41
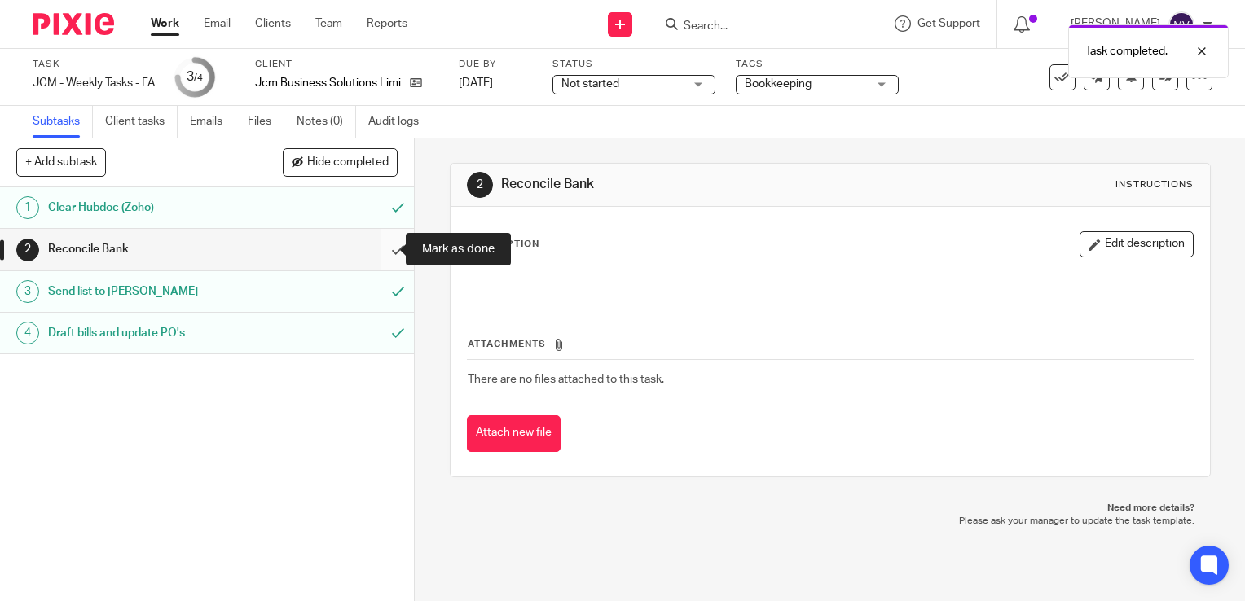
click at [376, 249] on input "submit" at bounding box center [207, 249] width 414 height 41
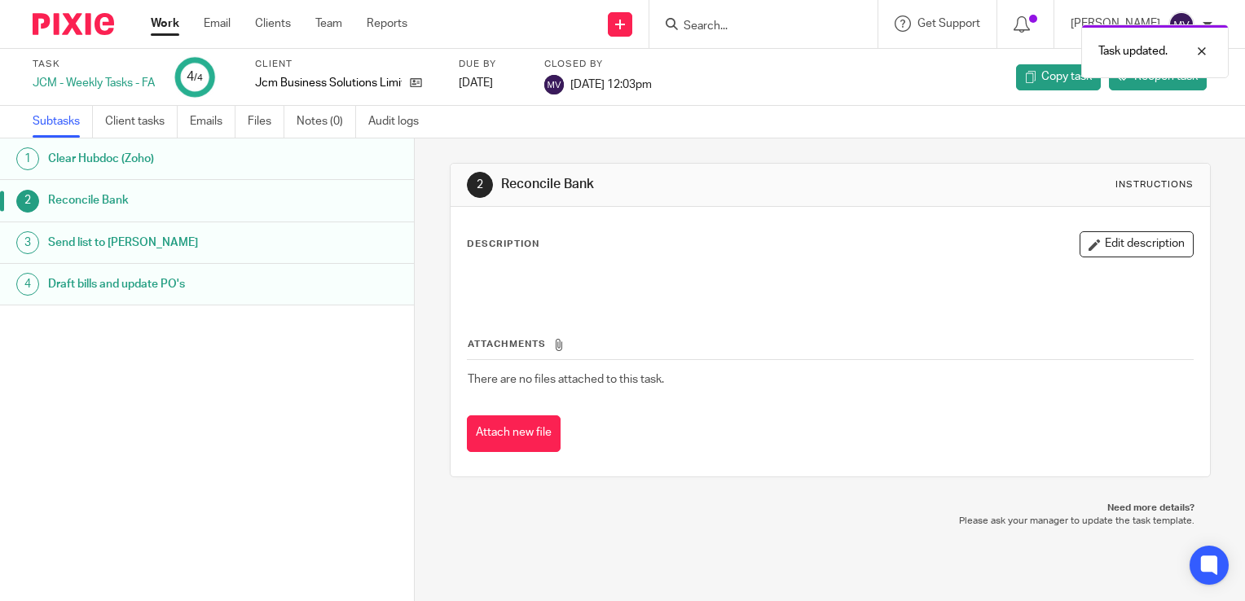
click at [176, 28] on link "Work" at bounding box center [165, 23] width 29 height 16
